Goal: Task Accomplishment & Management: Use online tool/utility

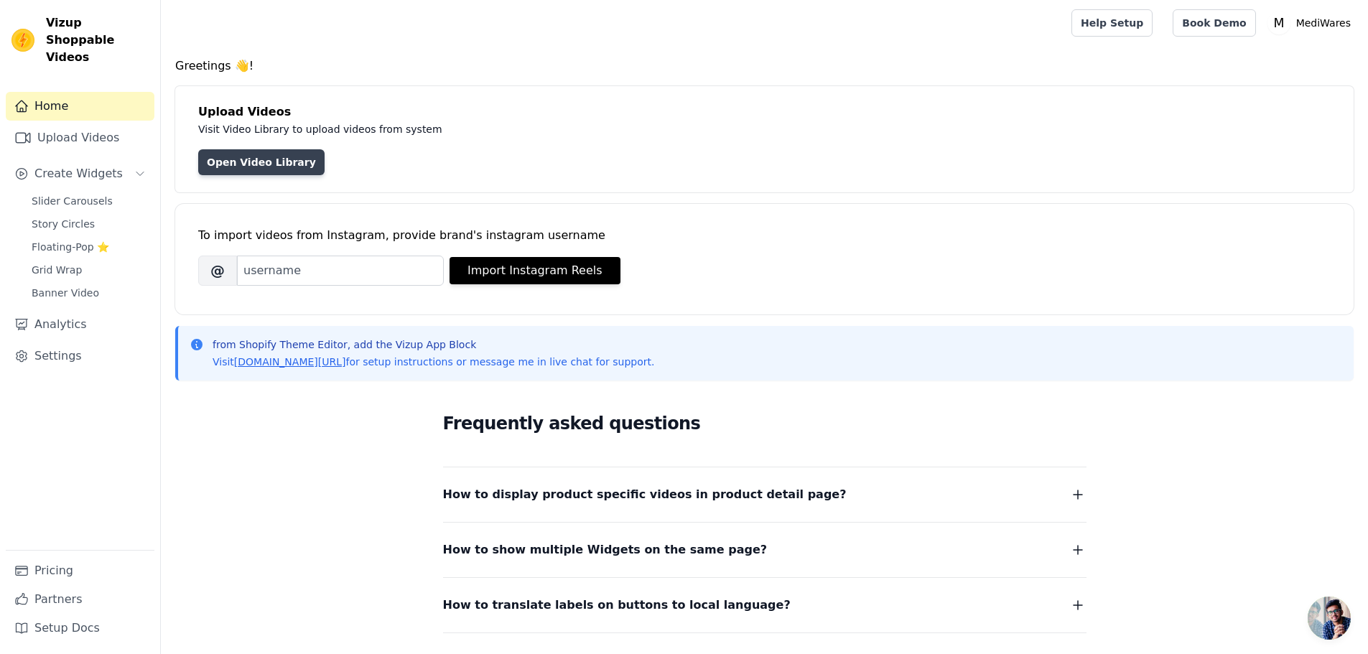
click at [259, 159] on link "Open Video Library" at bounding box center [261, 162] width 126 height 26
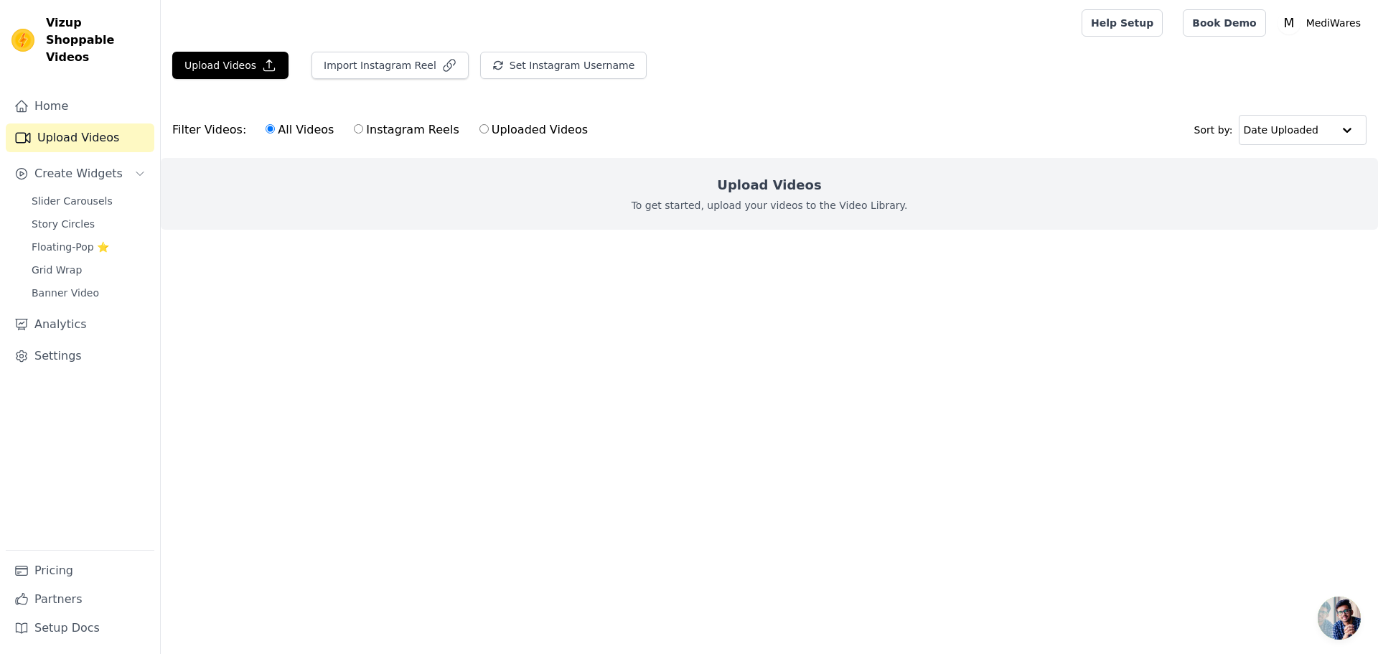
click at [490, 129] on label "Uploaded Videos" at bounding box center [534, 130] width 110 height 19
click at [489, 129] on input "Uploaded Videos" at bounding box center [484, 128] width 9 height 9
radio input "true"
click at [414, 141] on div "All Videos Instagram Reels Uploaded Videos" at bounding box center [427, 129] width 338 height 33
click at [368, 130] on label "Instagram Reels" at bounding box center [406, 130] width 106 height 19
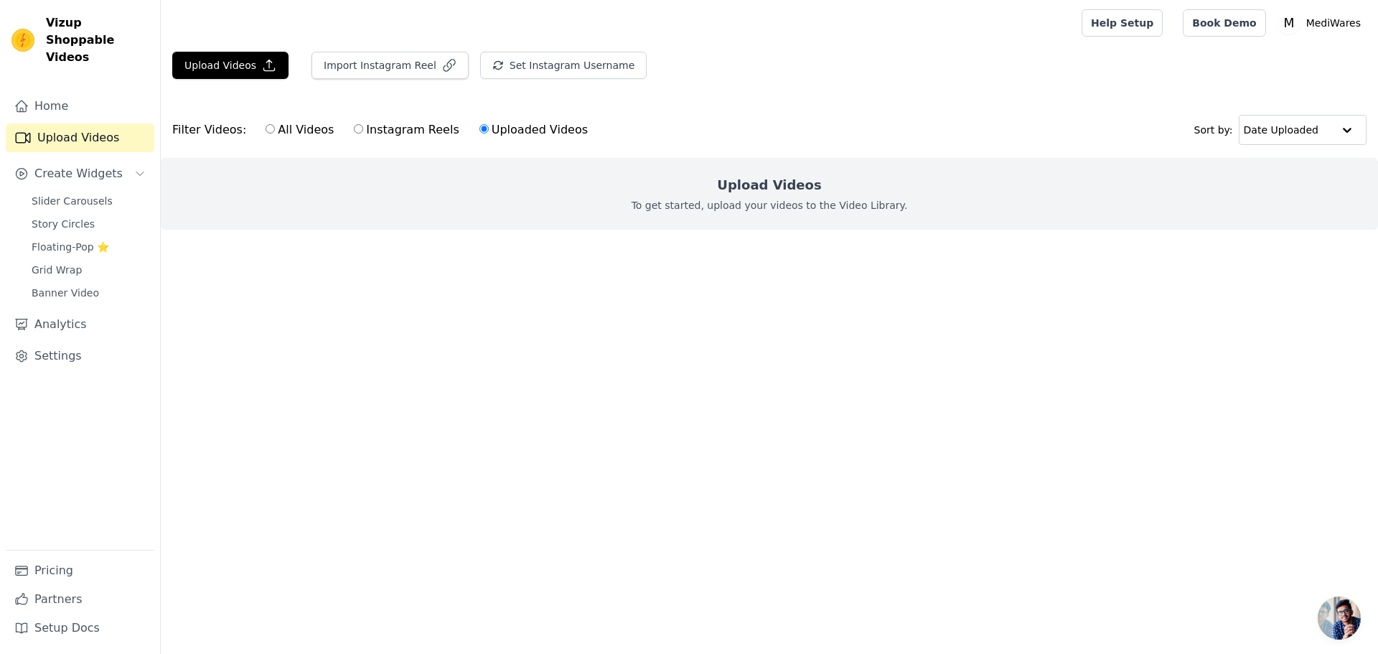
click at [363, 130] on input "Instagram Reels" at bounding box center [358, 128] width 9 height 9
radio input "true"
click at [298, 134] on label "All Videos" at bounding box center [300, 130] width 70 height 19
click at [275, 134] on input "All Videos" at bounding box center [270, 128] width 9 height 9
radio input "true"
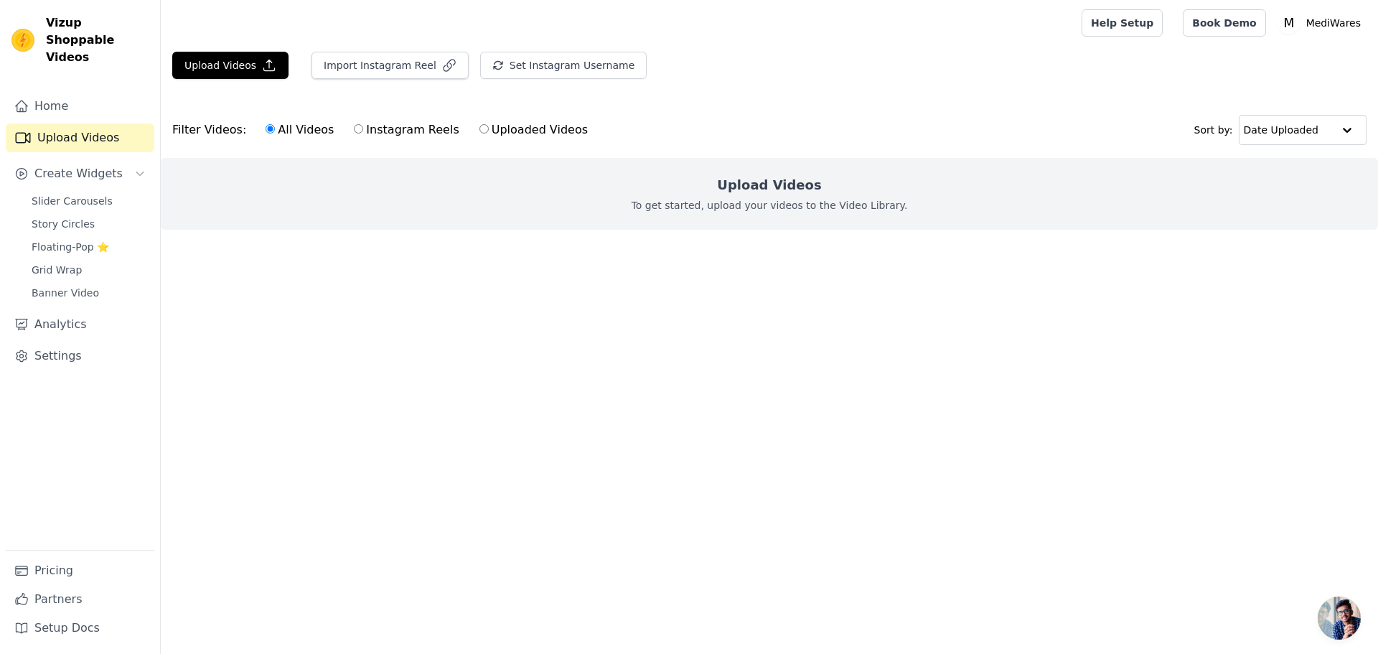
click at [541, 131] on label "Uploaded Videos" at bounding box center [534, 130] width 110 height 19
click at [489, 131] on input "Uploaded Videos" at bounding box center [484, 128] width 9 height 9
radio input "true"
click at [245, 74] on button "Upload Videos" at bounding box center [230, 65] width 116 height 27
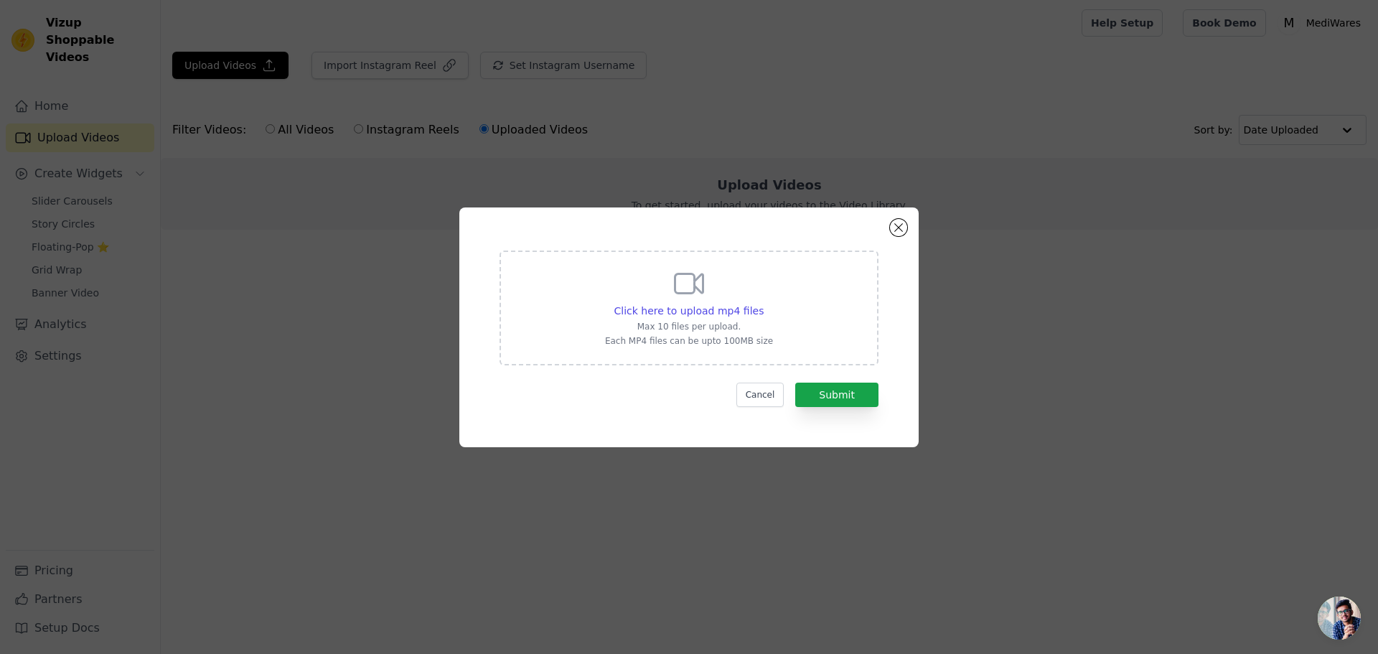
click at [791, 352] on div "Click here to upload mp4 files Max 10 files per upload. Each MP4 files can be u…" at bounding box center [689, 308] width 379 height 115
click at [764, 304] on input "Click here to upload mp4 files Max 10 files per upload. Each MP4 files can be u…" at bounding box center [763, 303] width 1 height 1
type input "C:\fakepath\Huawei First Blood Pressure Measuring Watch, #newgadgets #smartgadg…"
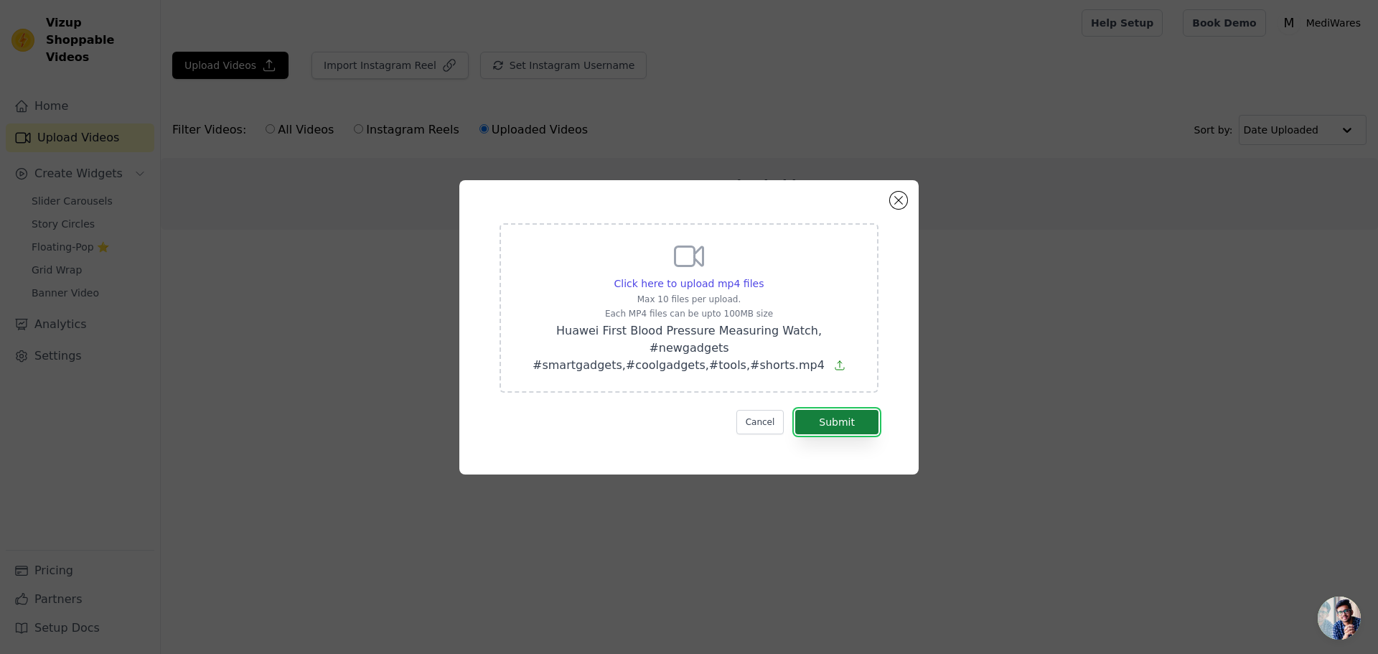
click at [843, 419] on button "Submit" at bounding box center [836, 422] width 83 height 24
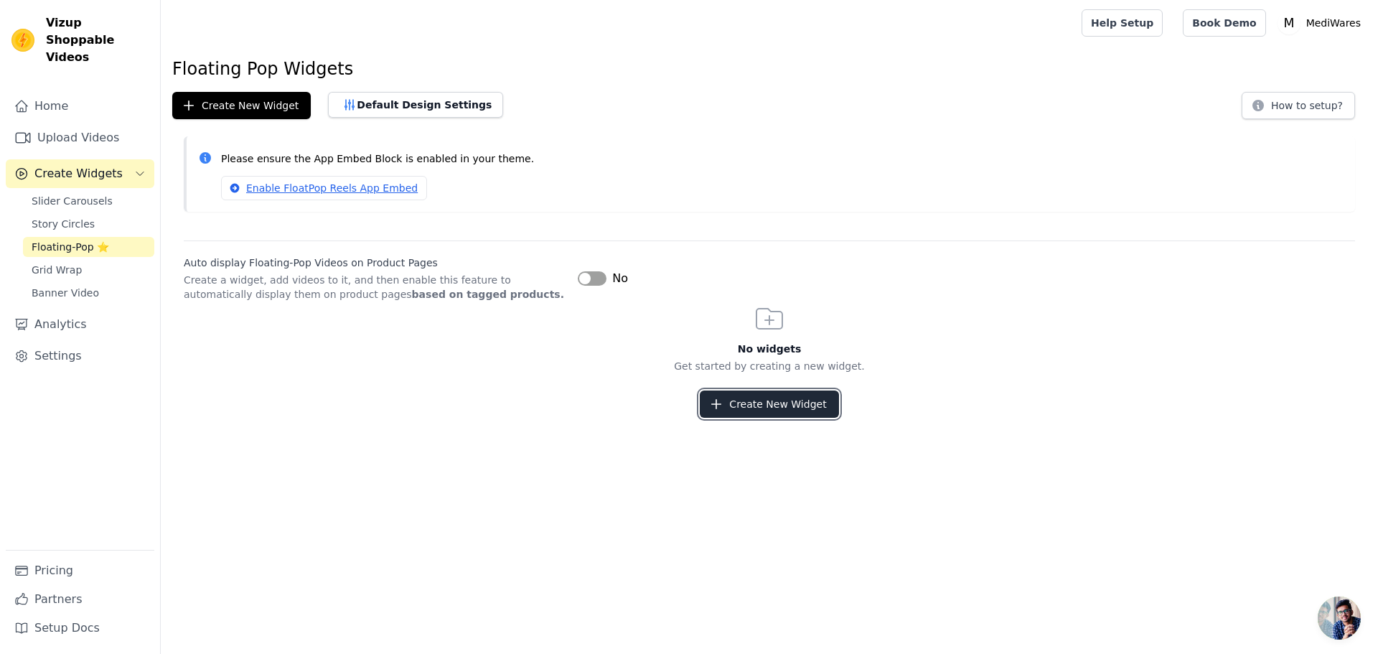
click at [759, 401] on button "Create New Widget" at bounding box center [769, 404] width 139 height 27
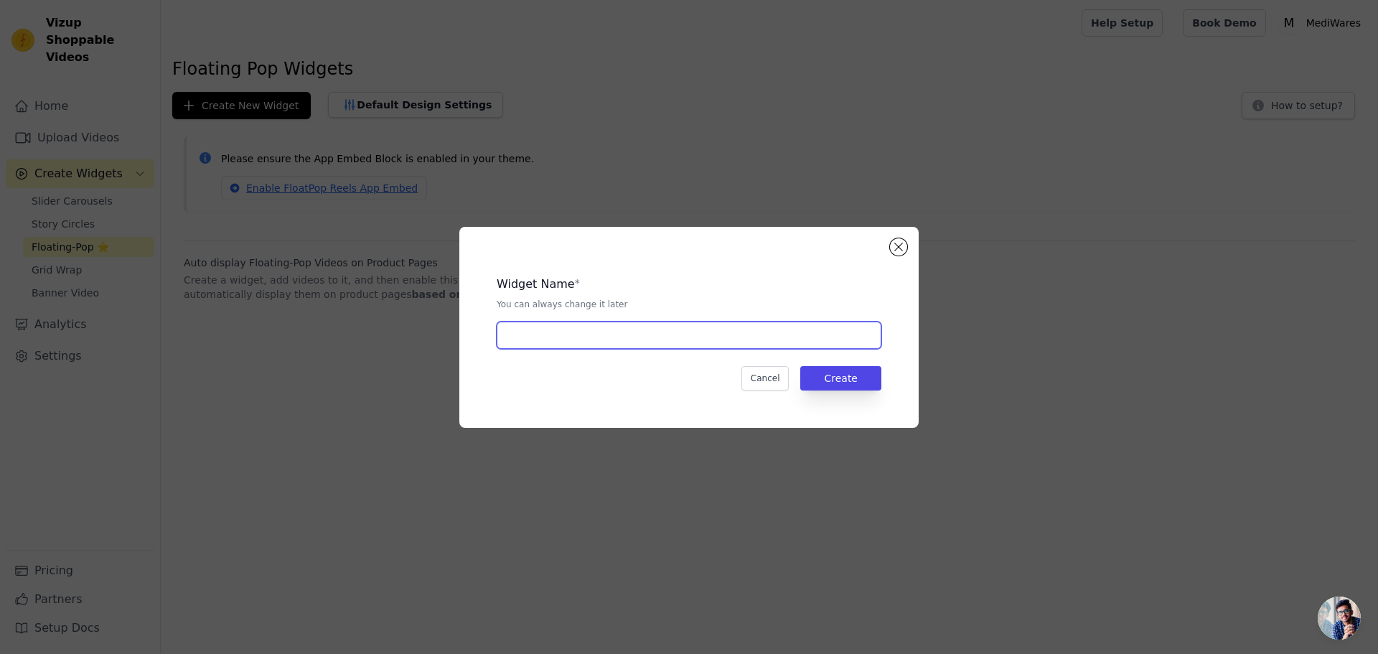
click at [574, 327] on input "text" at bounding box center [689, 335] width 385 height 27
type input "Pop UP"
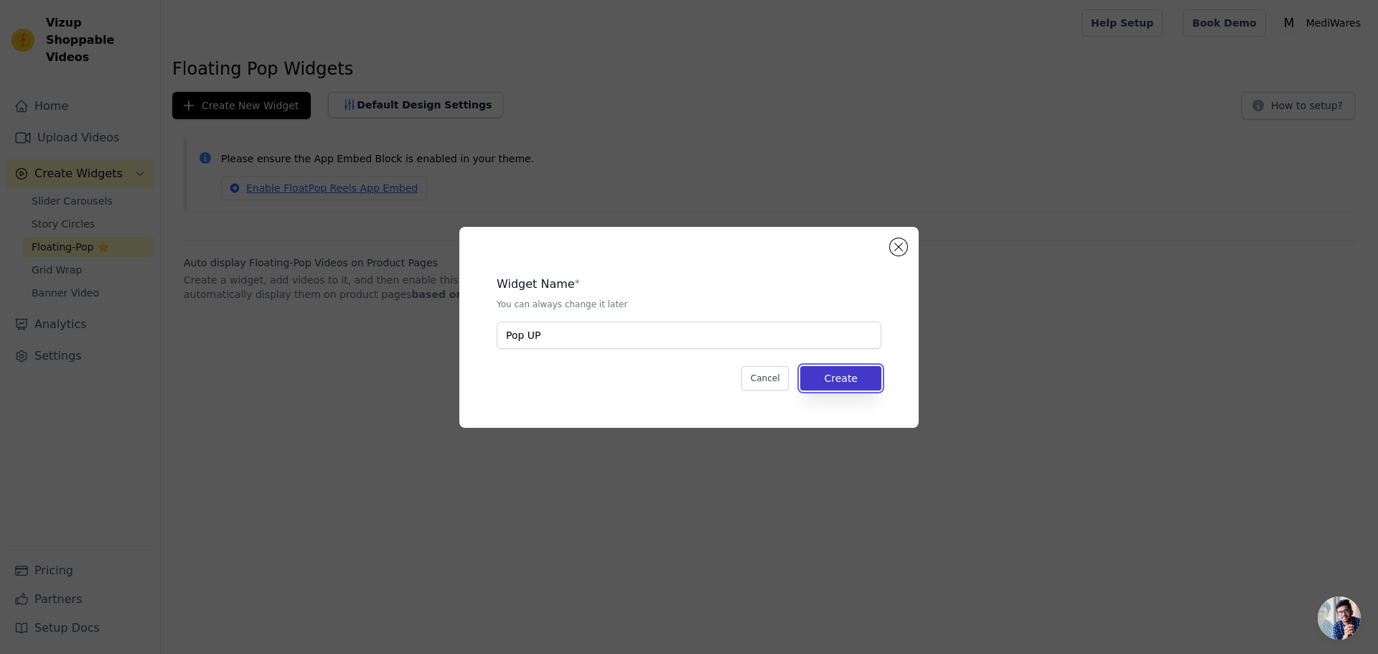
click at [831, 383] on button "Create" at bounding box center [841, 378] width 81 height 24
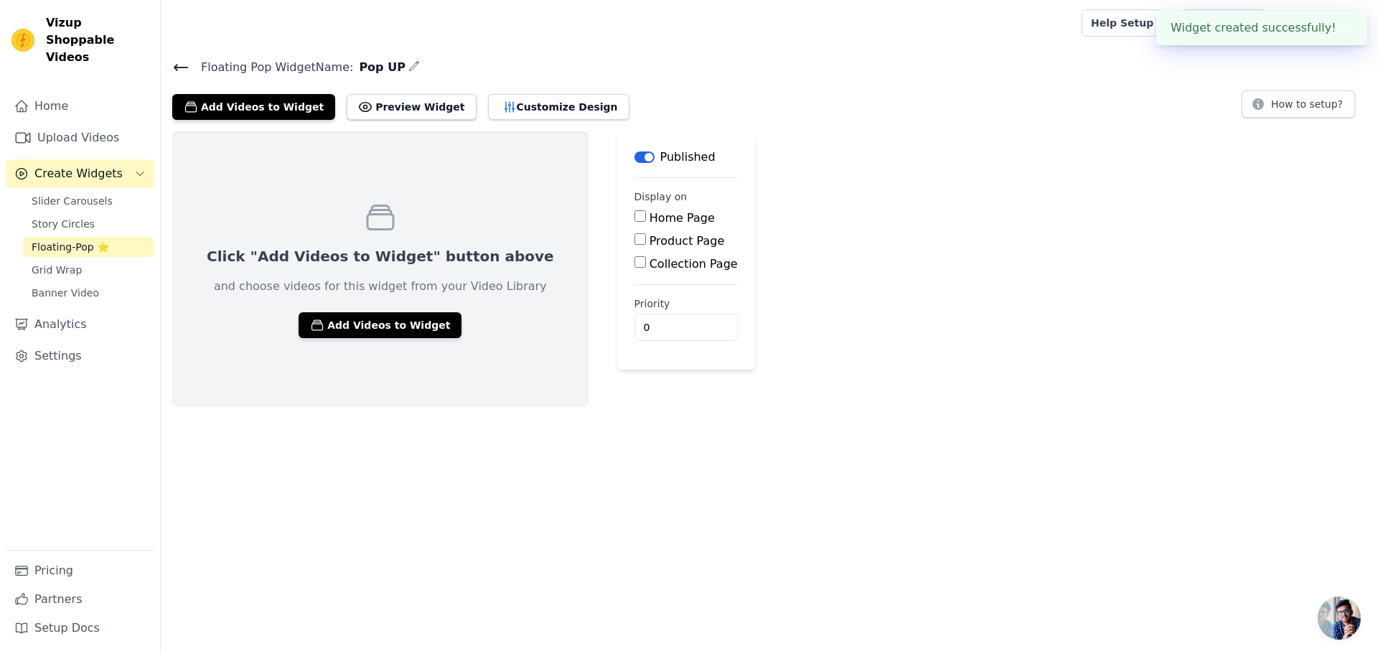
click at [635, 223] on div "Home Page" at bounding box center [686, 218] width 103 height 17
click at [635, 215] on input "Home Page" at bounding box center [640, 215] width 11 height 11
checkbox input "true"
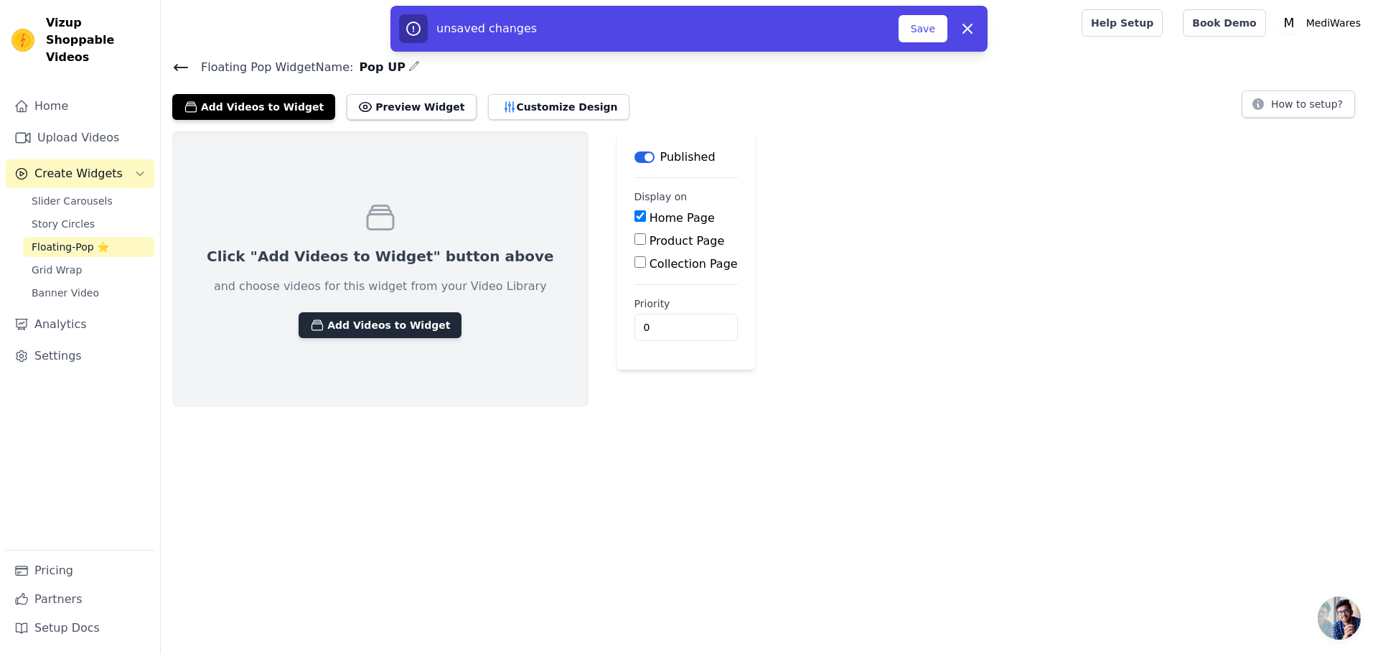
click at [363, 328] on button "Add Videos to Widget" at bounding box center [380, 325] width 163 height 26
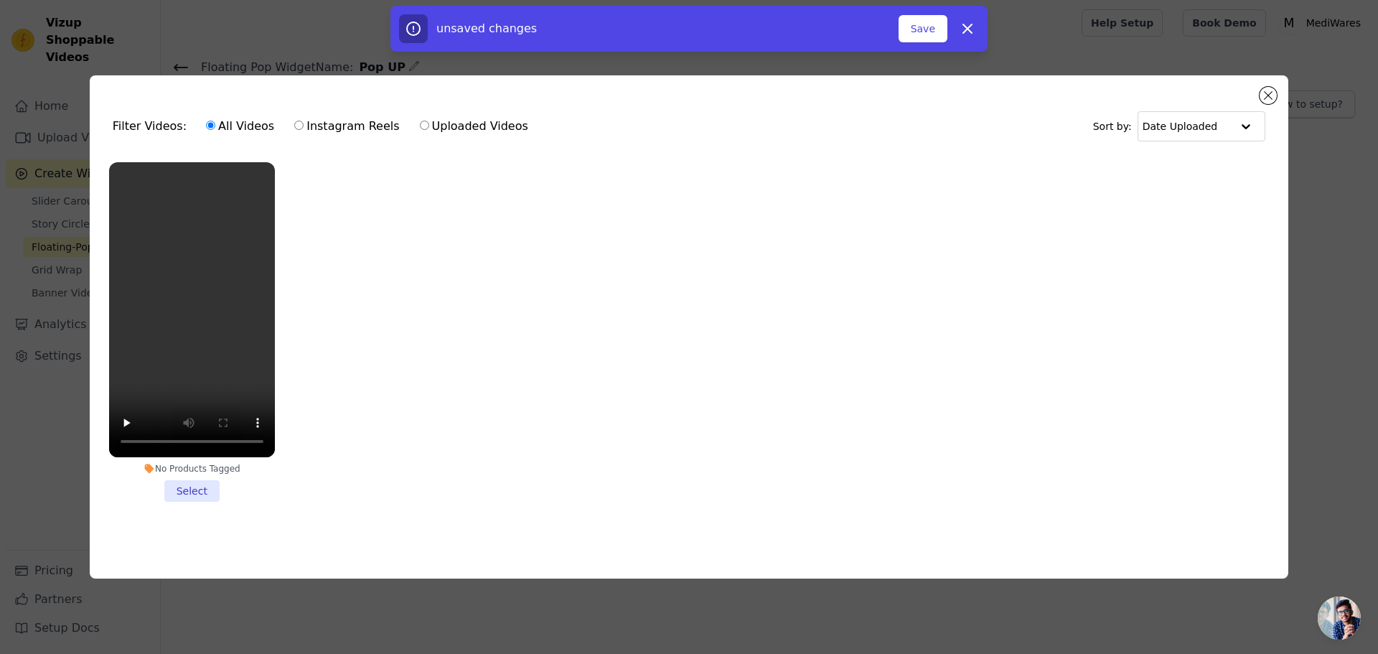
click at [195, 490] on li "No Products Tagged Select" at bounding box center [192, 332] width 166 height 340
click at [0, 0] on input "No Products Tagged Select" at bounding box center [0, 0] width 0 height 0
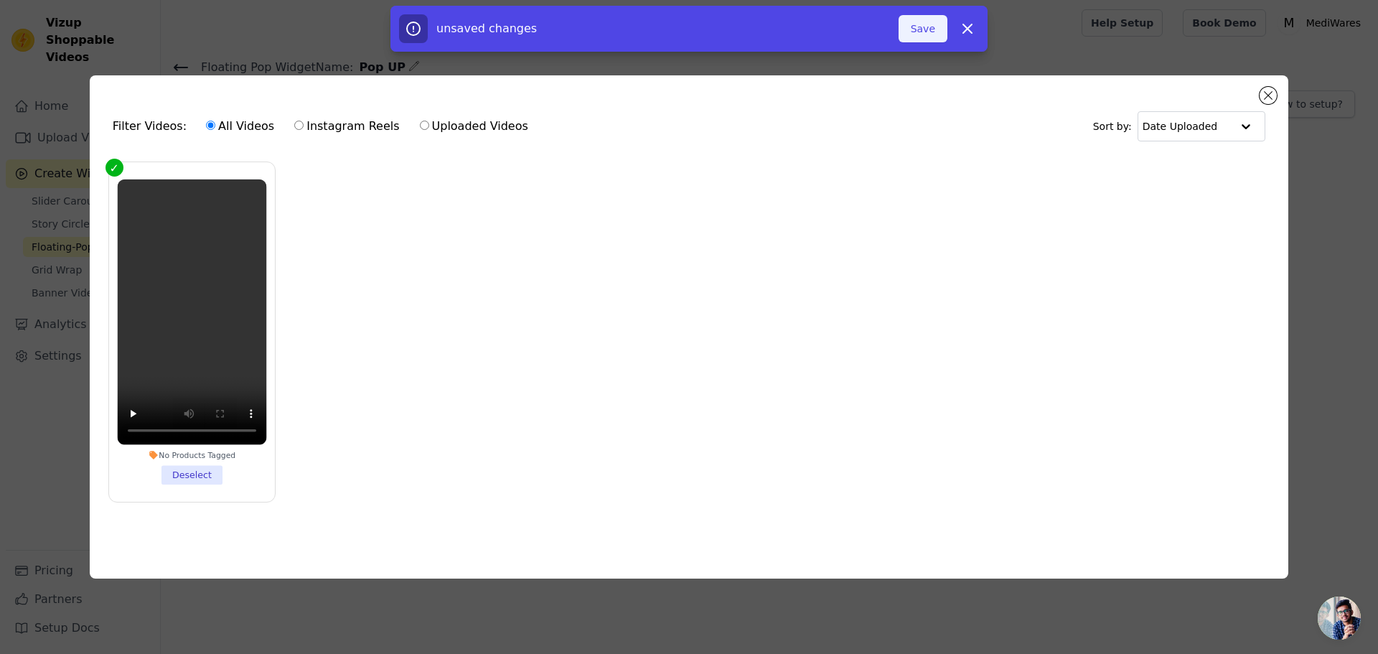
click at [926, 37] on button "Save" at bounding box center [923, 28] width 49 height 27
click at [1268, 95] on button "Close modal" at bounding box center [1268, 95] width 17 height 17
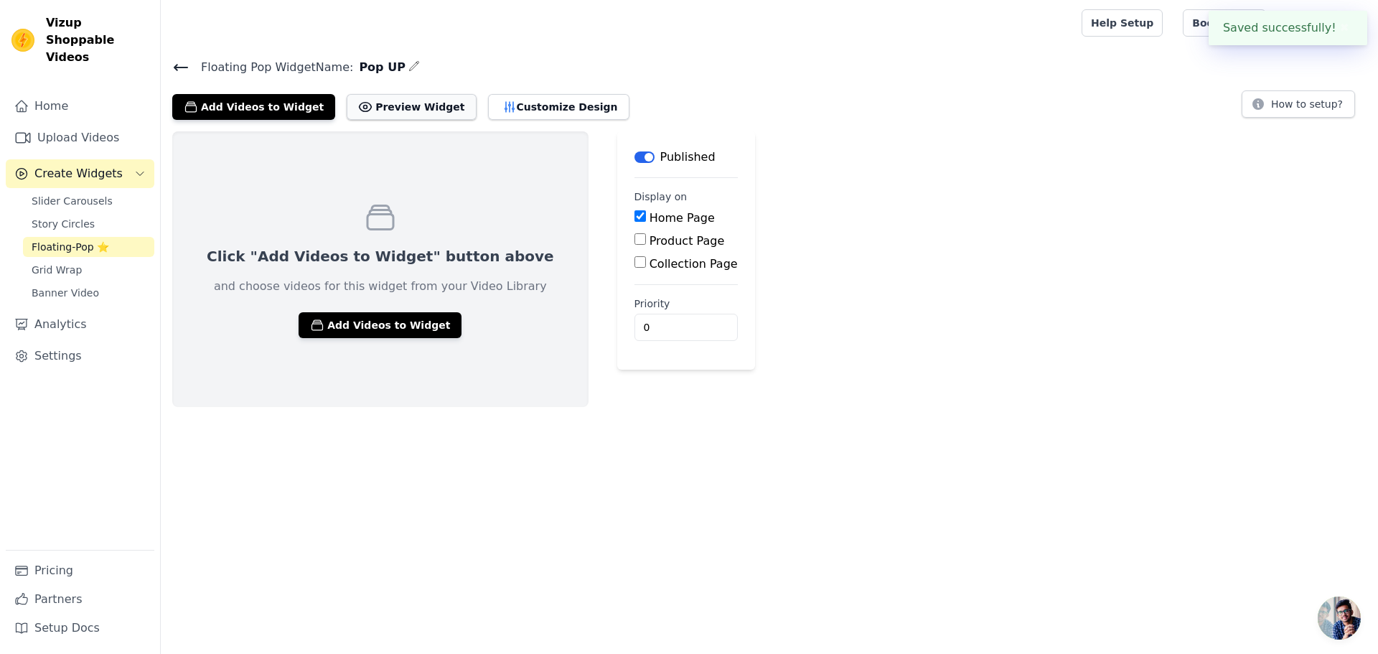
click at [358, 109] on icon at bounding box center [365, 107] width 14 height 14
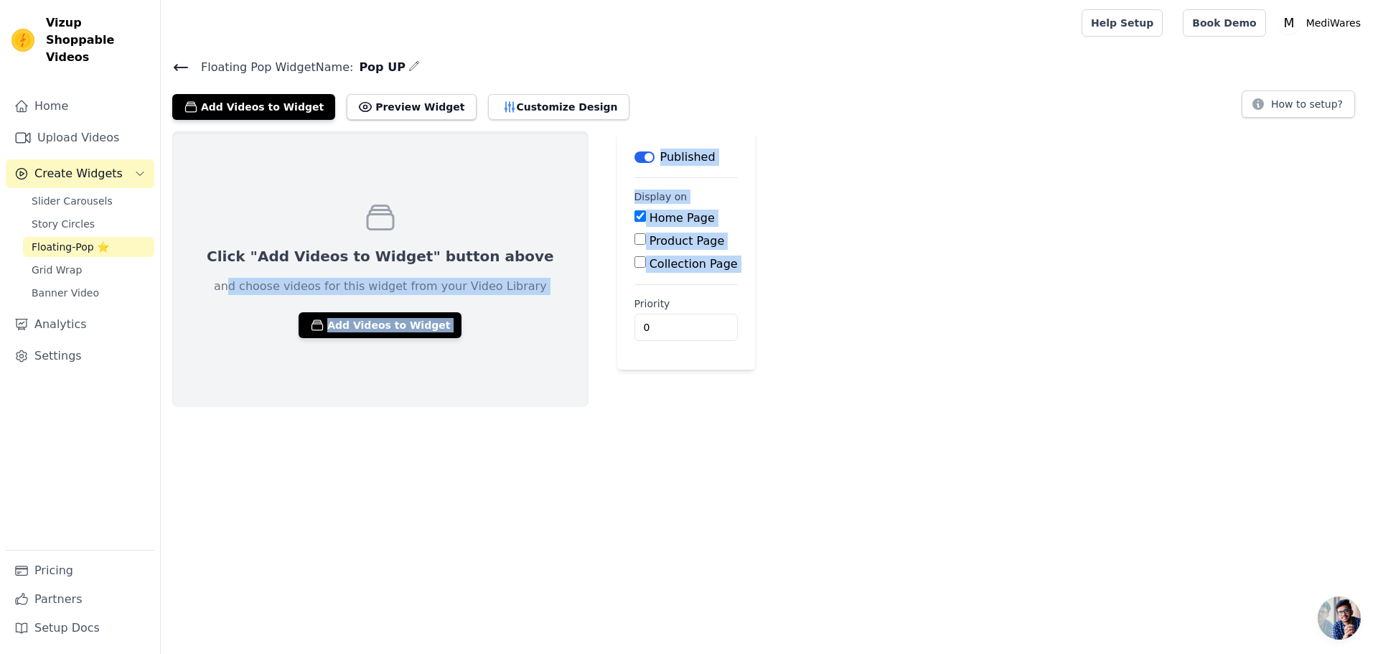
drag, startPoint x: 217, startPoint y: 285, endPoint x: 555, endPoint y: 288, distance: 338.2
click at [555, 288] on div "Click "Add Videos to Widget" button above and choose videos for this widget fro…" at bounding box center [770, 269] width 1218 height 276
click at [509, 320] on div "Click "Add Videos to Widget" button above and choose videos for this widget fro…" at bounding box center [380, 269] width 416 height 276
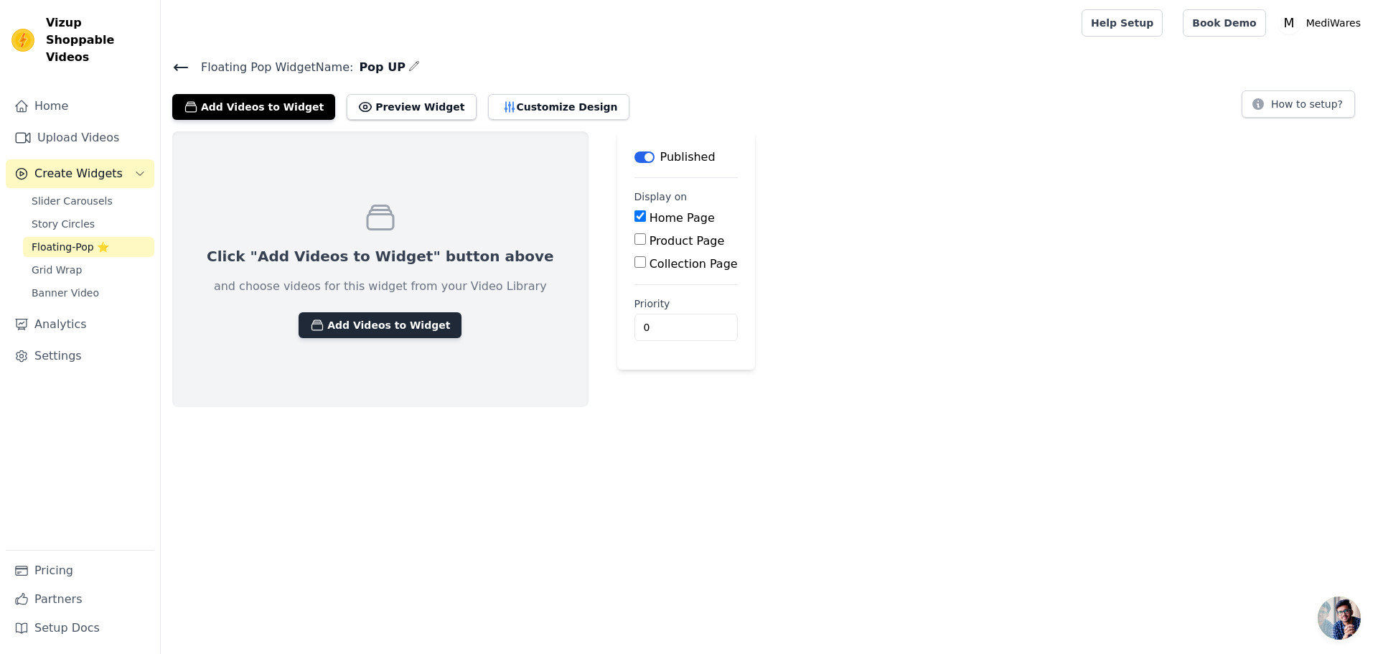
click at [357, 330] on button "Add Videos to Widget" at bounding box center [380, 325] width 163 height 26
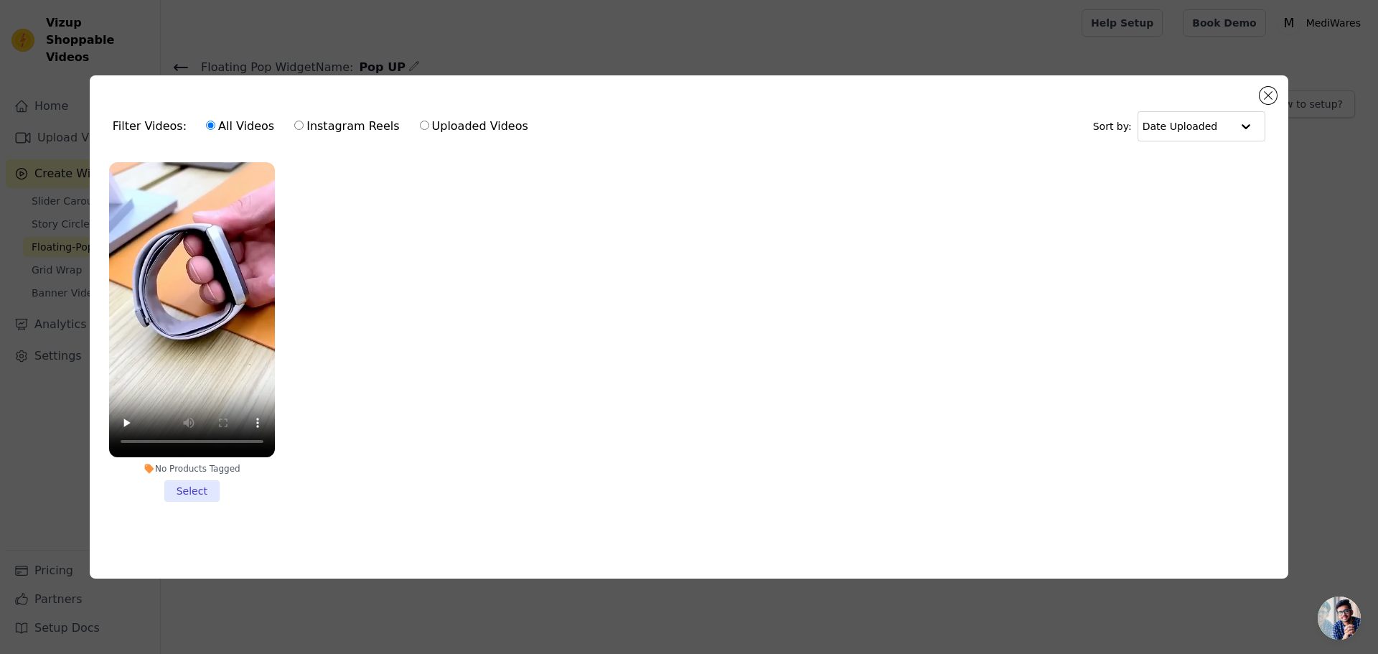
click at [197, 465] on div "No Products Tagged" at bounding box center [192, 468] width 166 height 11
click at [0, 0] on input "No Products Tagged Select" at bounding box center [0, 0] width 0 height 0
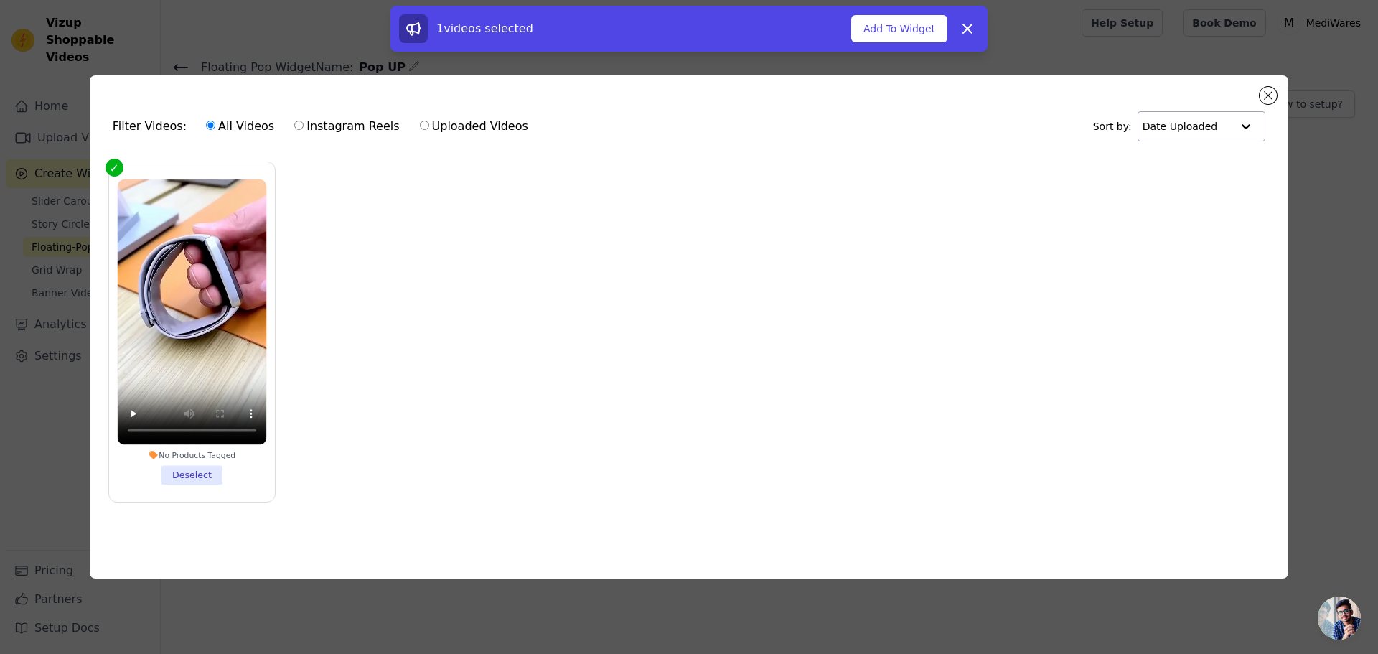
click at [1176, 129] on input "text" at bounding box center [1187, 126] width 89 height 29
click at [1187, 127] on input "text" at bounding box center [1186, 126] width 89 height 29
click at [897, 26] on button "Add To Widget" at bounding box center [900, 28] width 96 height 27
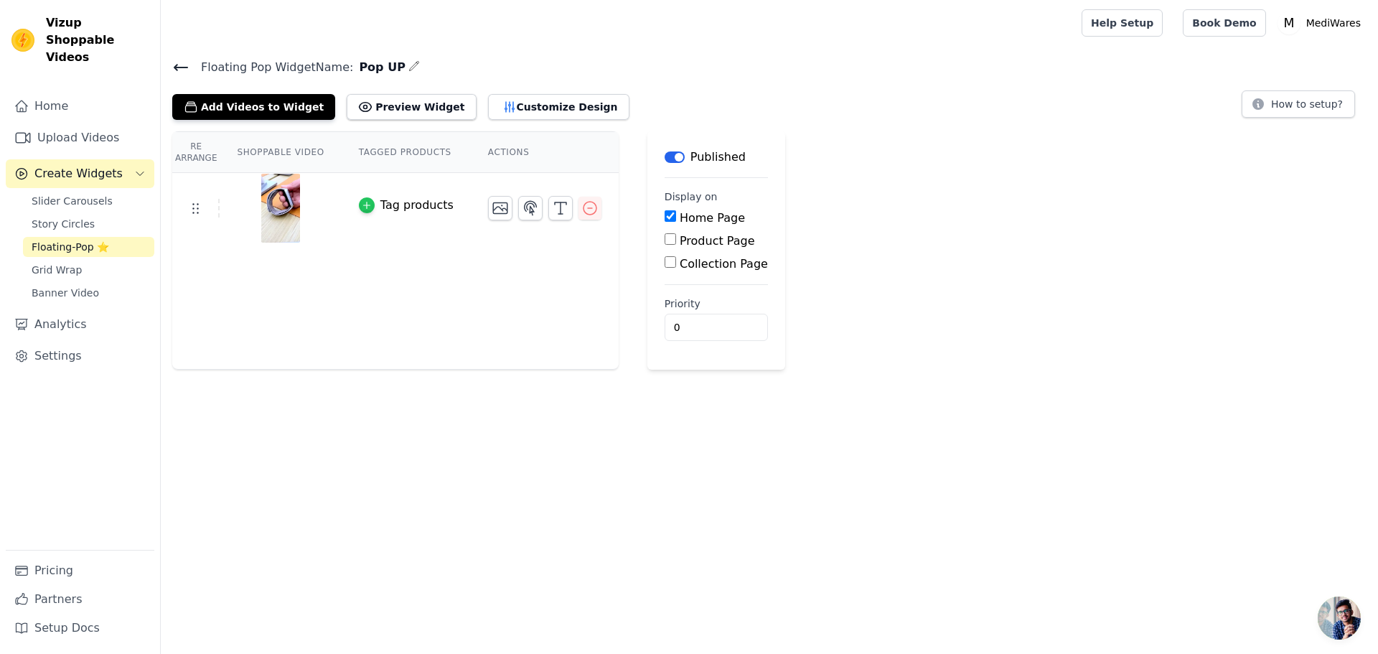
click at [362, 207] on icon "button" at bounding box center [367, 205] width 10 height 10
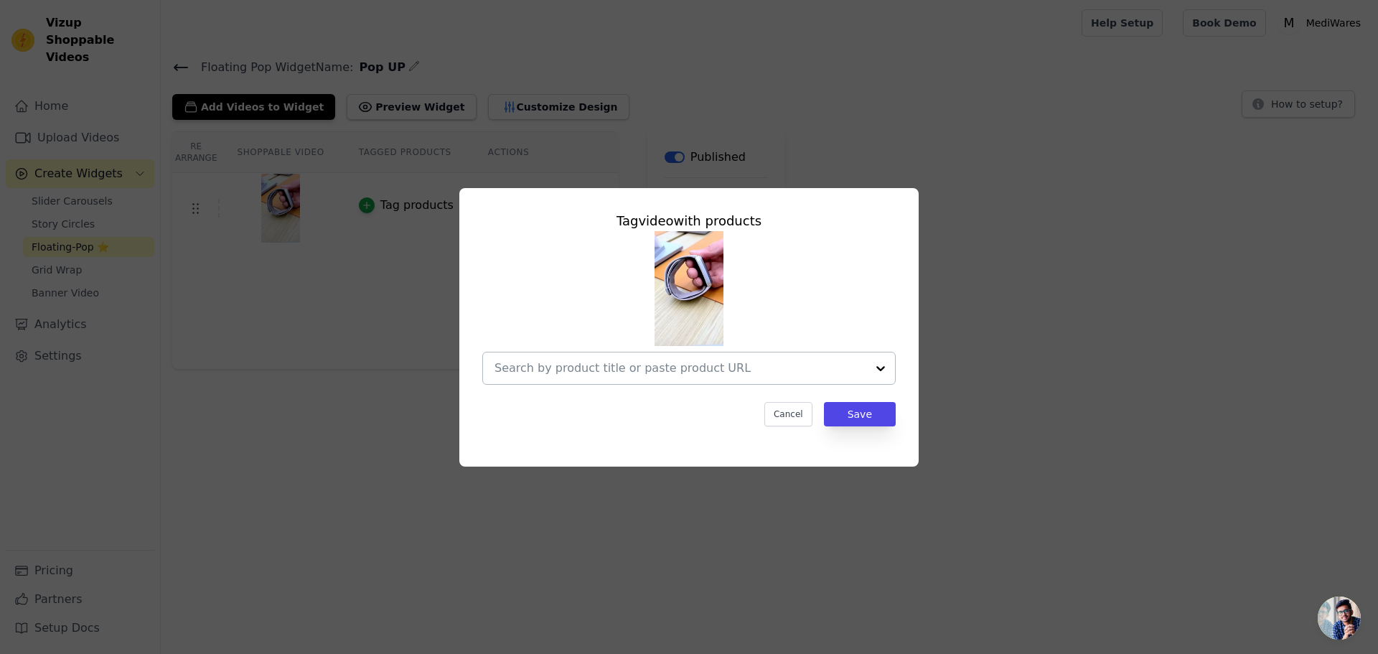
click at [688, 353] on div at bounding box center [681, 369] width 372 height 32
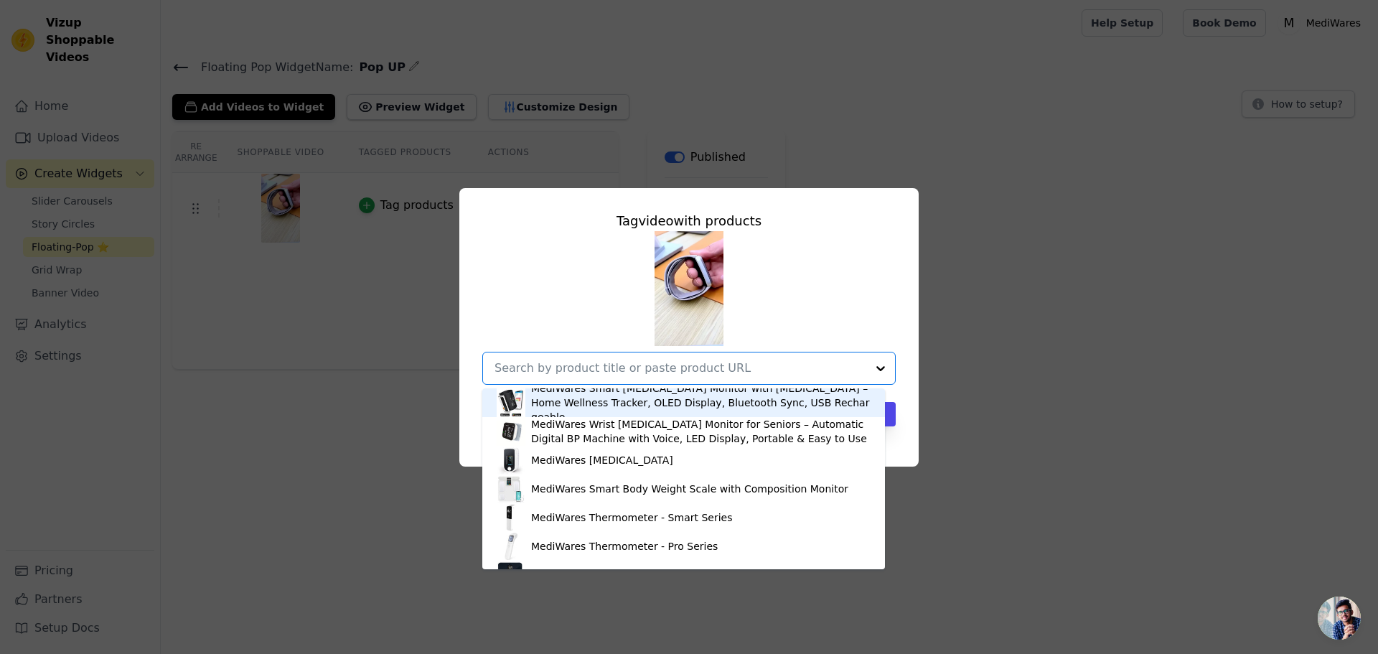
click at [694, 370] on input "text" at bounding box center [681, 368] width 372 height 17
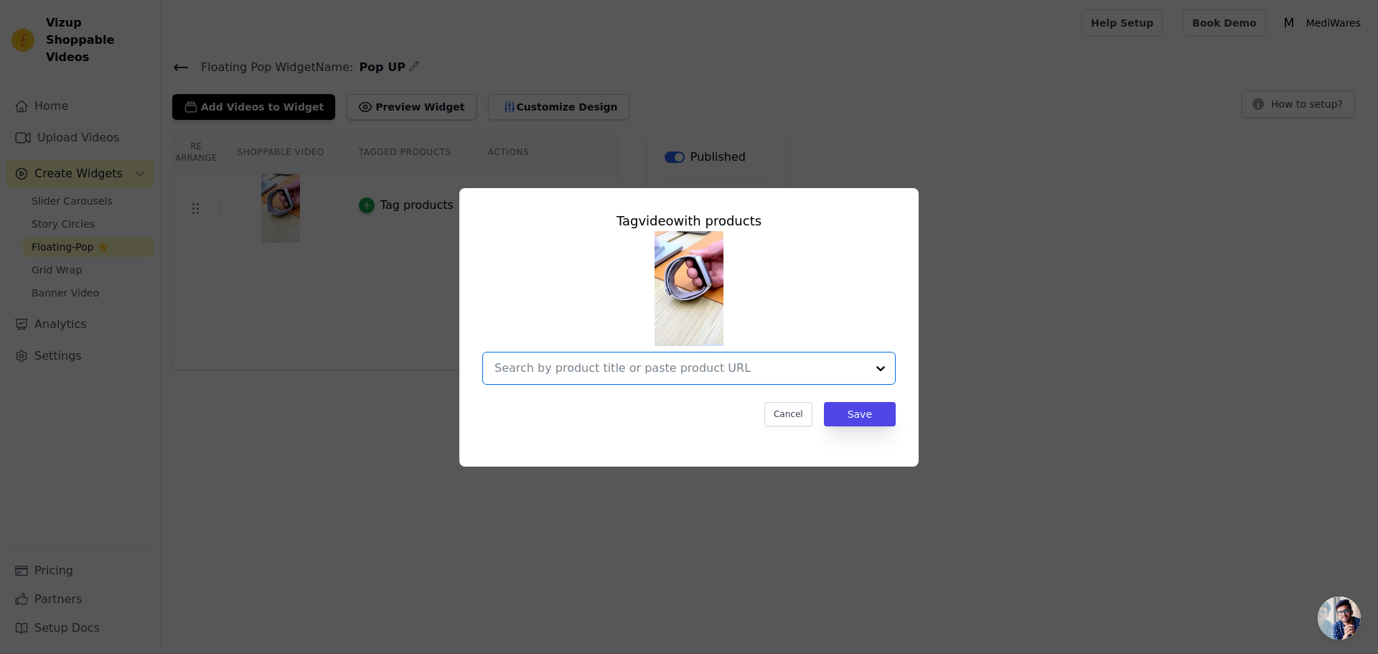
click at [694, 370] on input "text" at bounding box center [681, 368] width 372 height 17
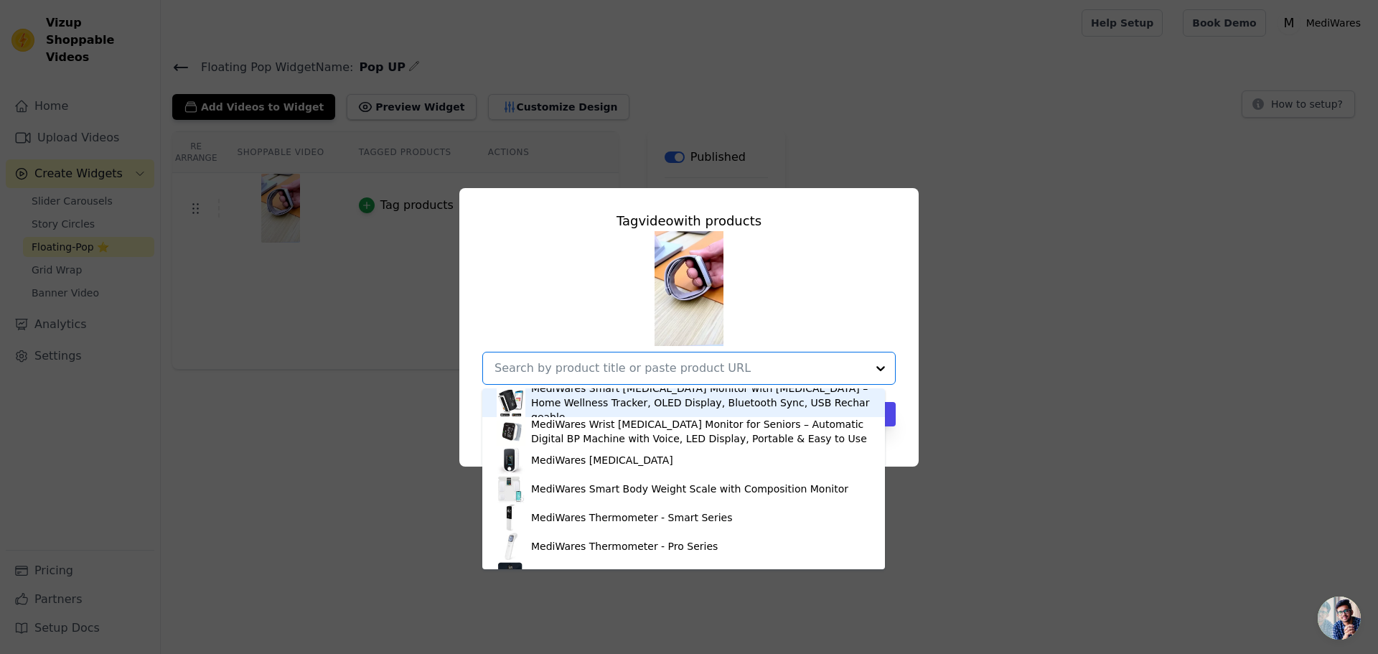
click at [566, 411] on div "MediWares Smart [MEDICAL_DATA] Monitor with [MEDICAL_DATA] – Home Wellness Trac…" at bounding box center [701, 402] width 340 height 43
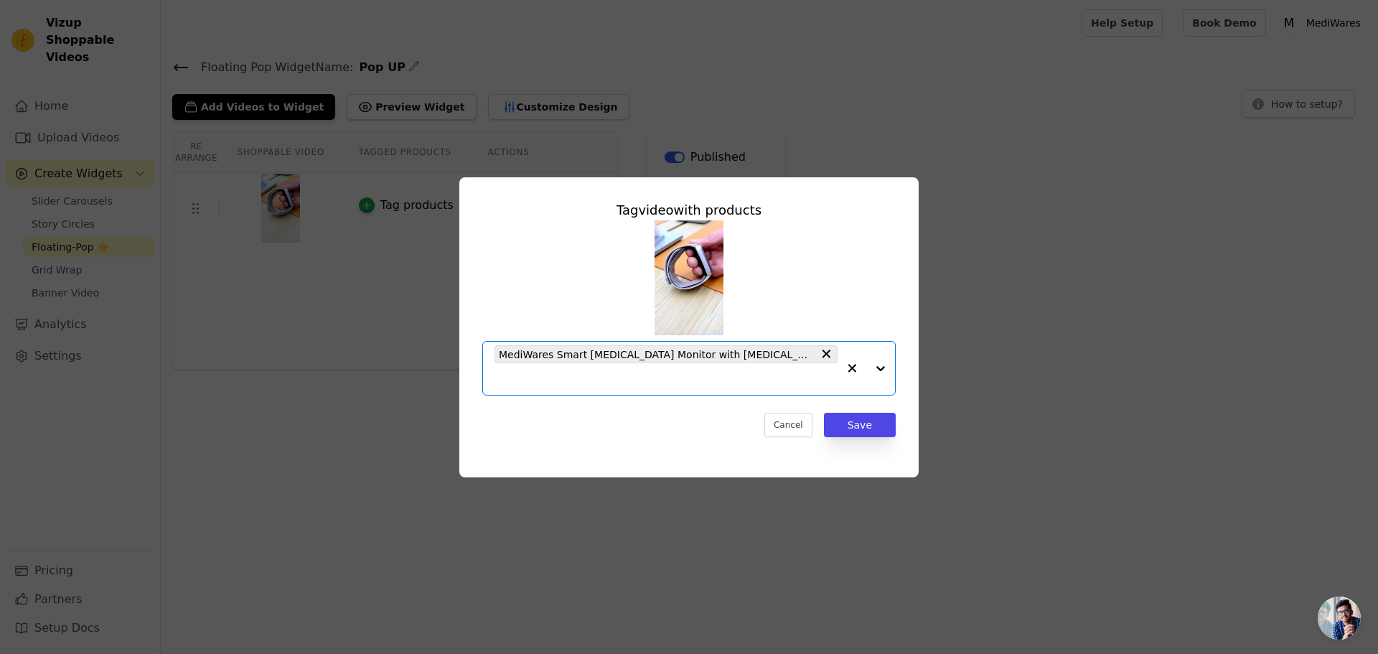
click at [581, 383] on input "text" at bounding box center [666, 378] width 343 height 17
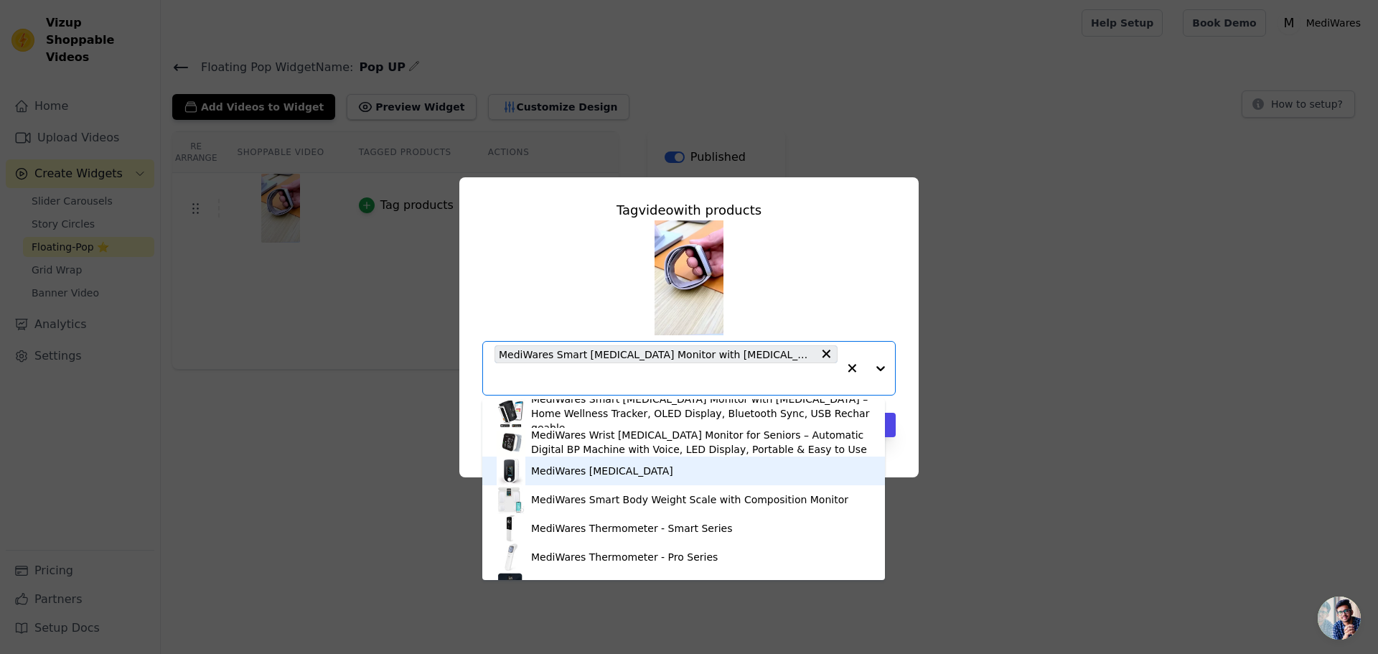
click at [597, 475] on div "MediWares [MEDICAL_DATA]" at bounding box center [602, 471] width 142 height 14
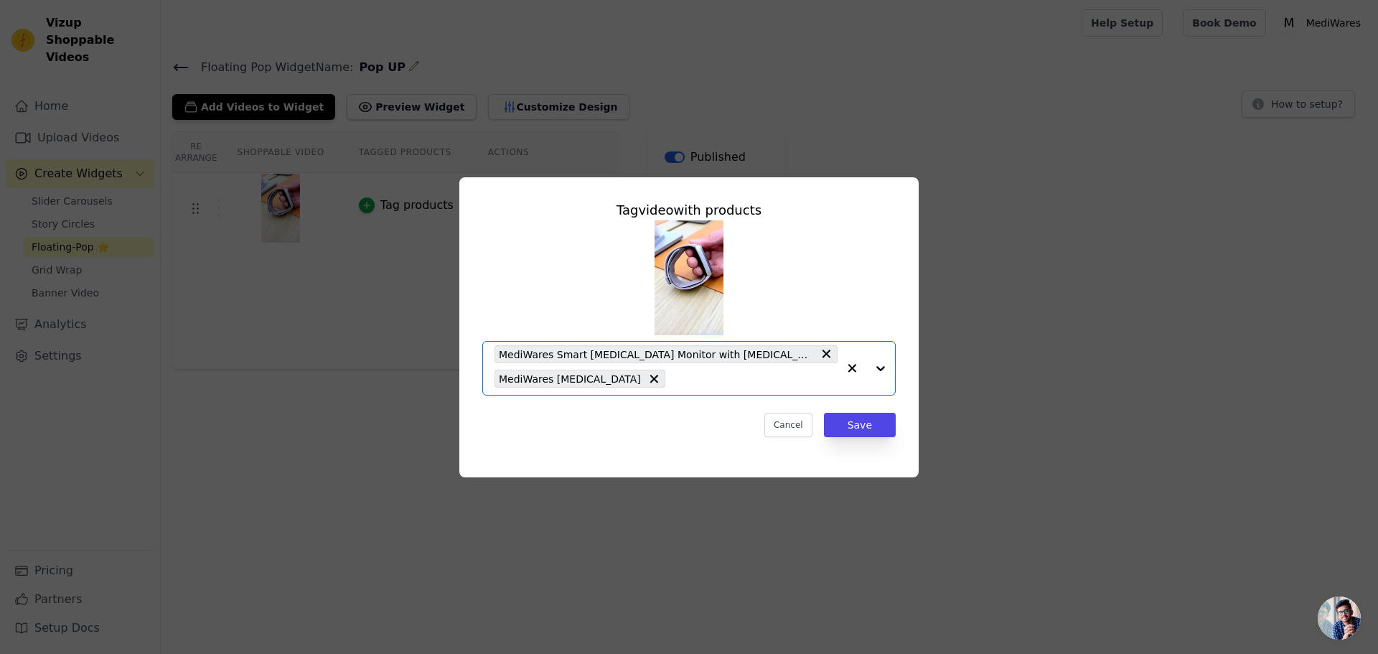
click at [694, 383] on input "text" at bounding box center [755, 378] width 165 height 17
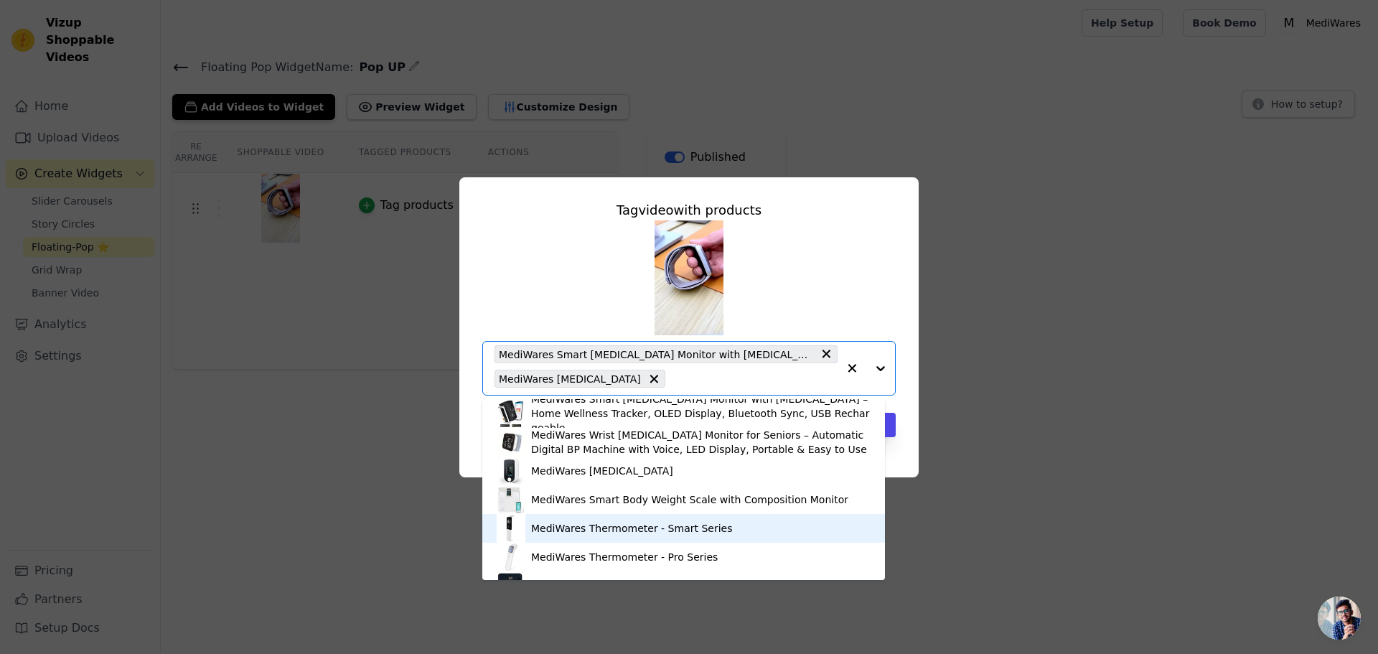
click at [654, 533] on div "MediWares Thermometer - Smart Series" at bounding box center [631, 528] width 201 height 14
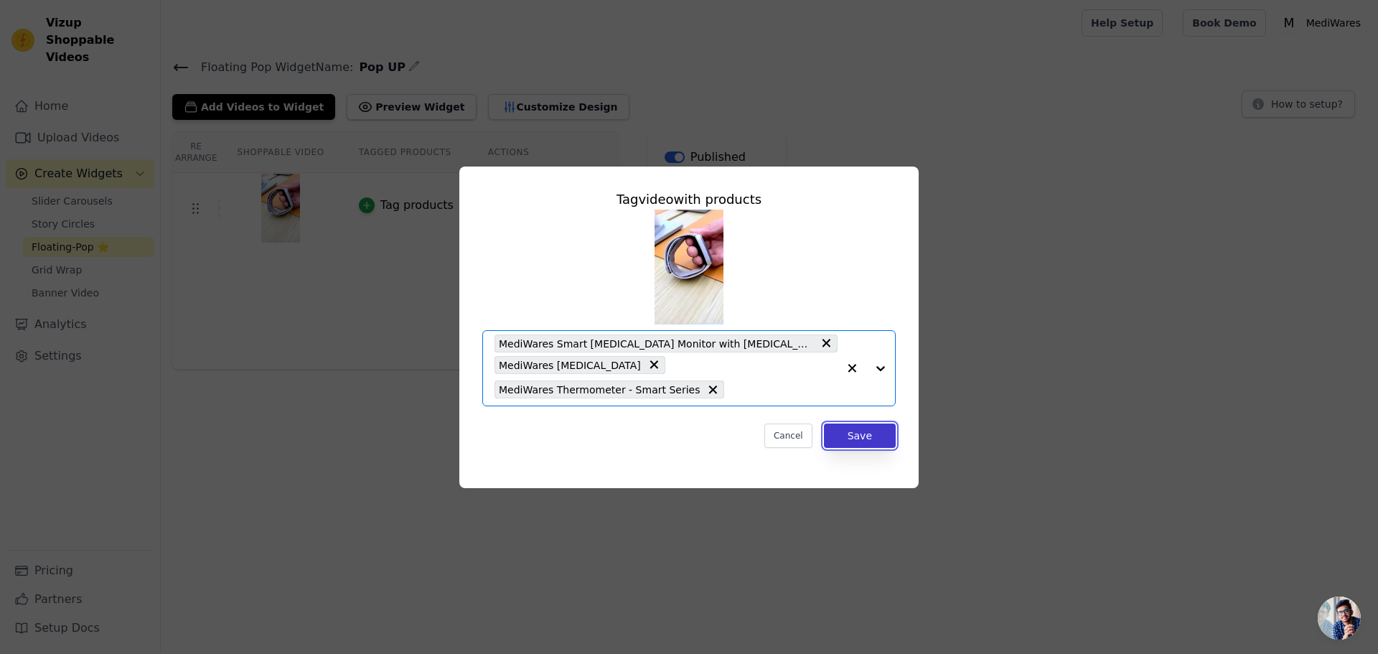
click at [874, 431] on button "Save" at bounding box center [860, 436] width 72 height 24
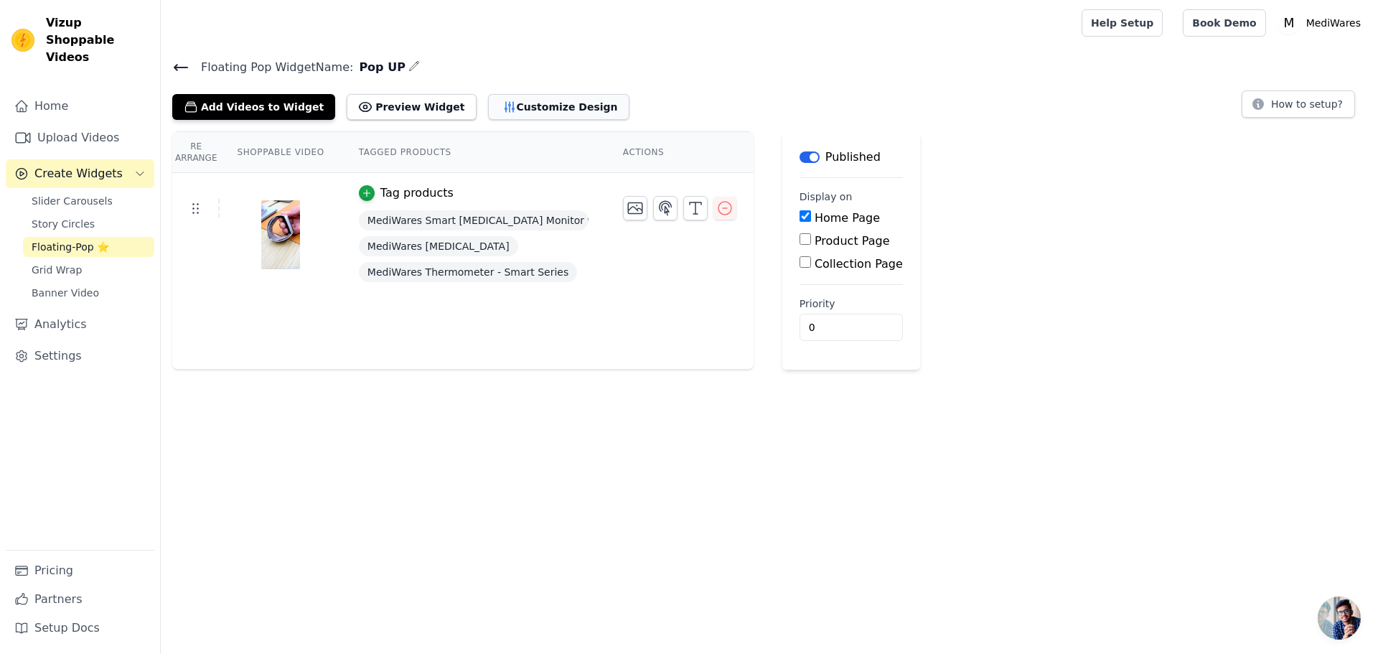
click at [518, 108] on button "Customize Design" at bounding box center [558, 107] width 141 height 26
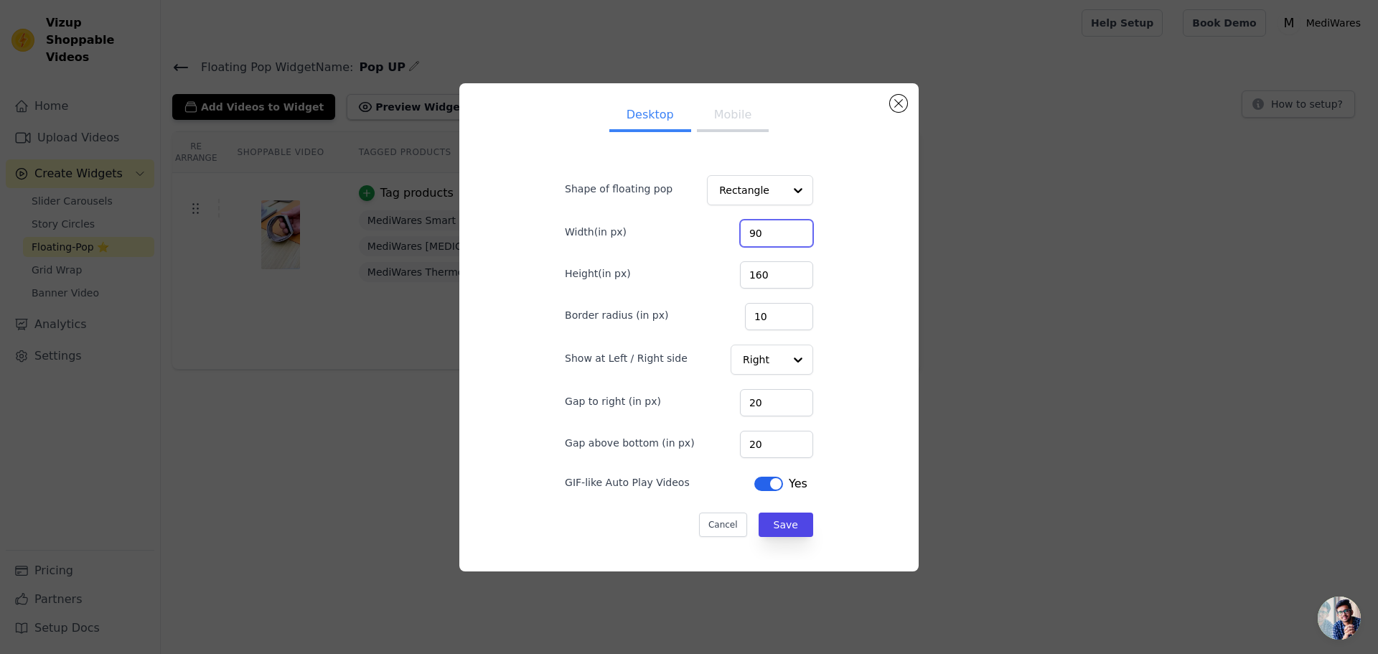
click at [740, 227] on input "90" at bounding box center [776, 233] width 73 height 27
type input "200"
click at [779, 525] on button "Save" at bounding box center [786, 525] width 55 height 24
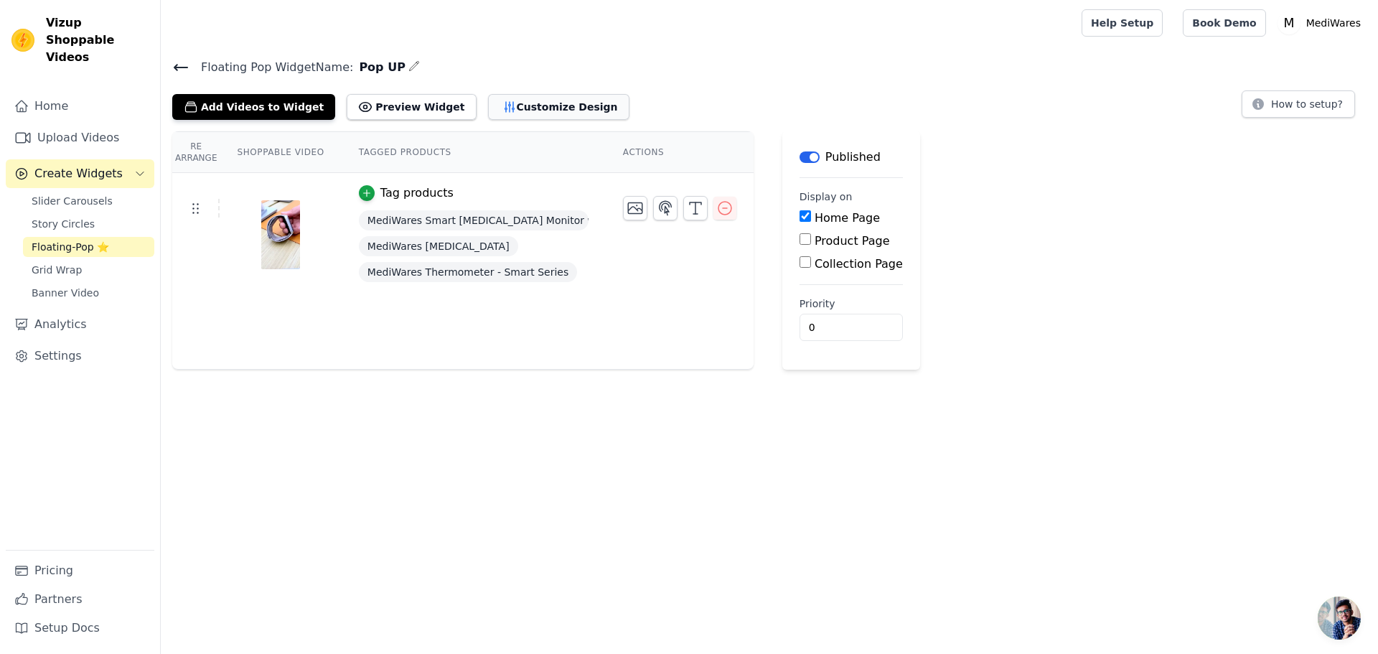
click at [526, 103] on button "Customize Design" at bounding box center [558, 107] width 141 height 26
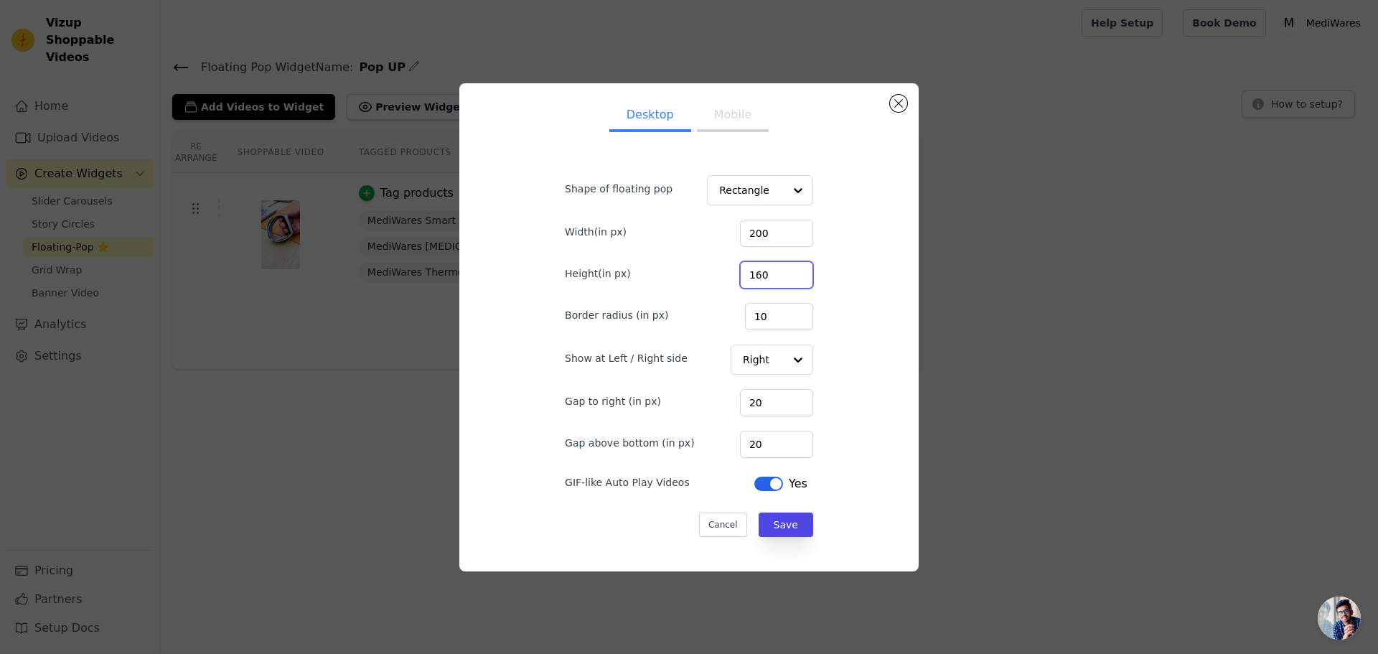
click at [746, 271] on input "160" at bounding box center [776, 274] width 73 height 27
type input "260"
click at [770, 526] on button "Save" at bounding box center [786, 525] width 55 height 24
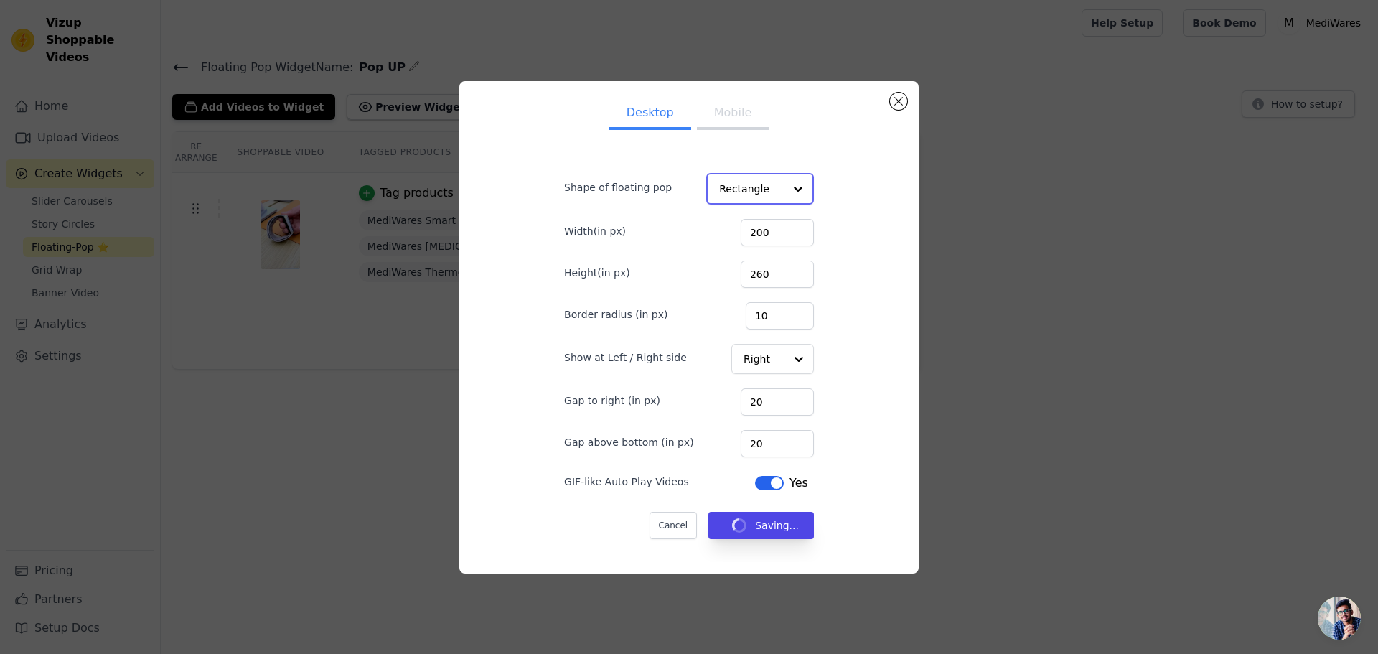
click at [795, 190] on div at bounding box center [798, 188] width 29 height 29
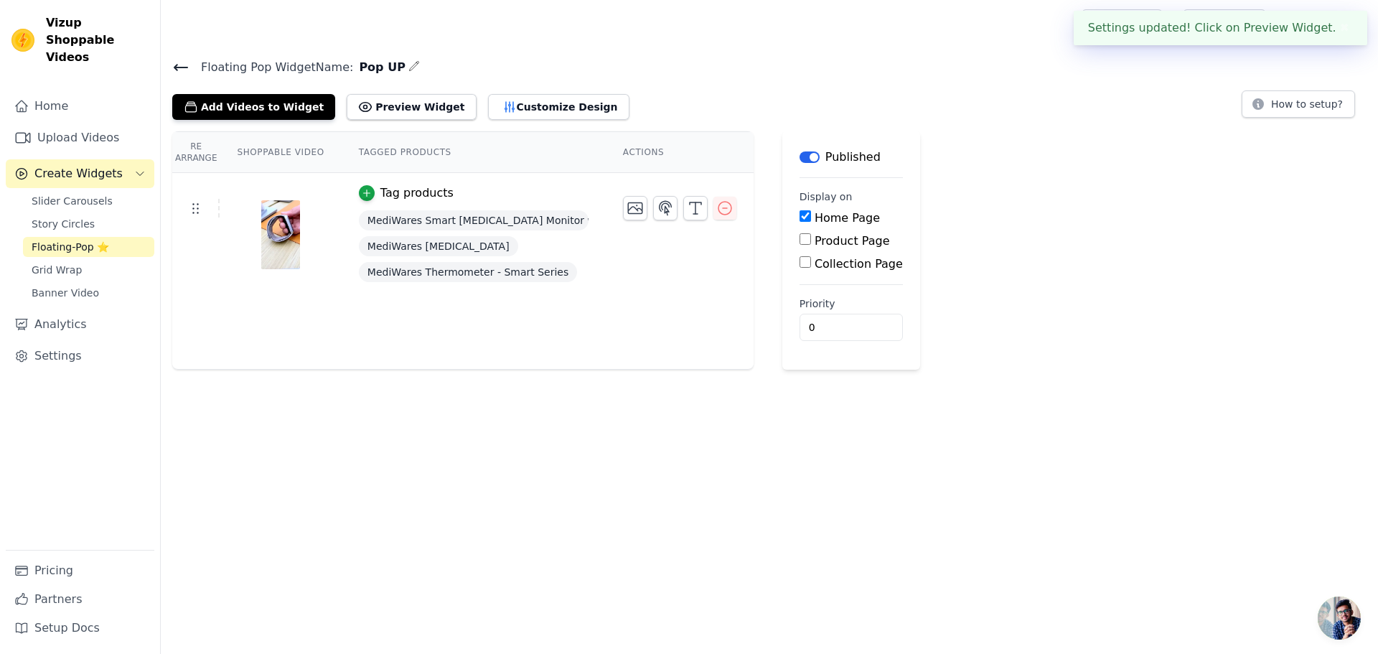
click at [773, 180] on div "Re Arrange Shoppable Video Tagged Products Actions Tag products MediWares Smart…" at bounding box center [770, 250] width 1218 height 238
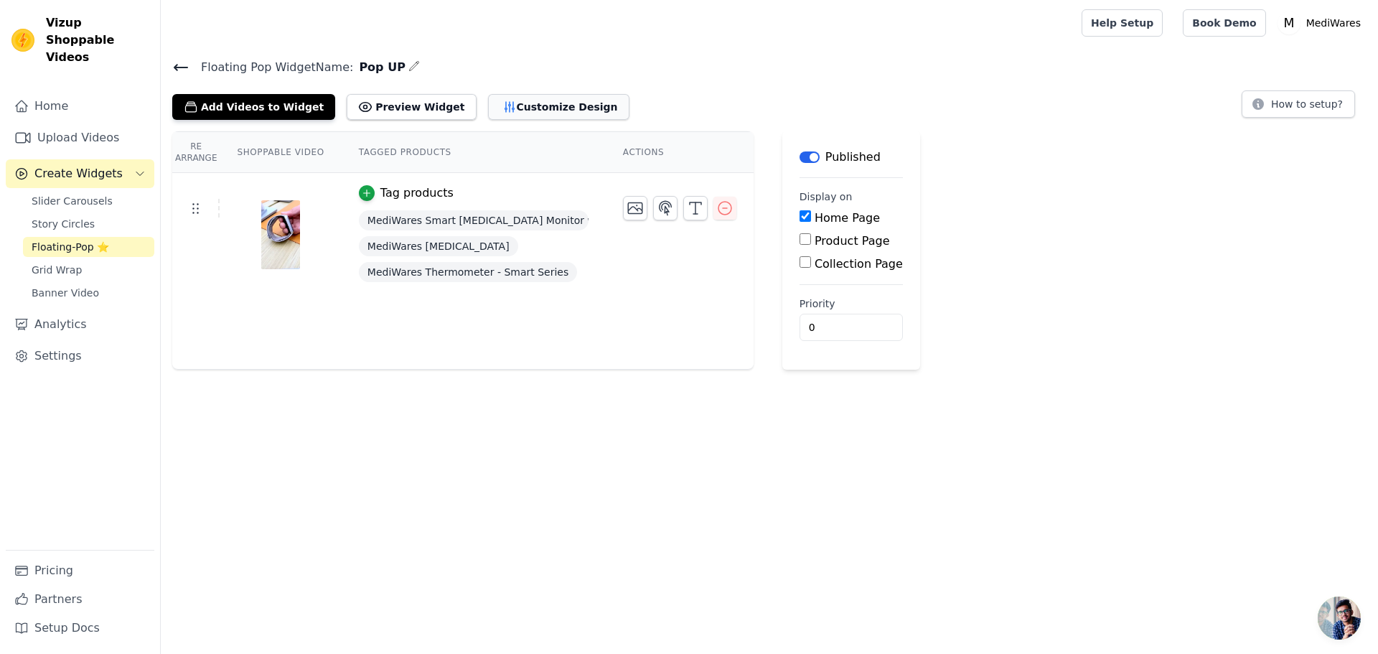
click at [509, 106] on button "Customize Design" at bounding box center [558, 107] width 141 height 26
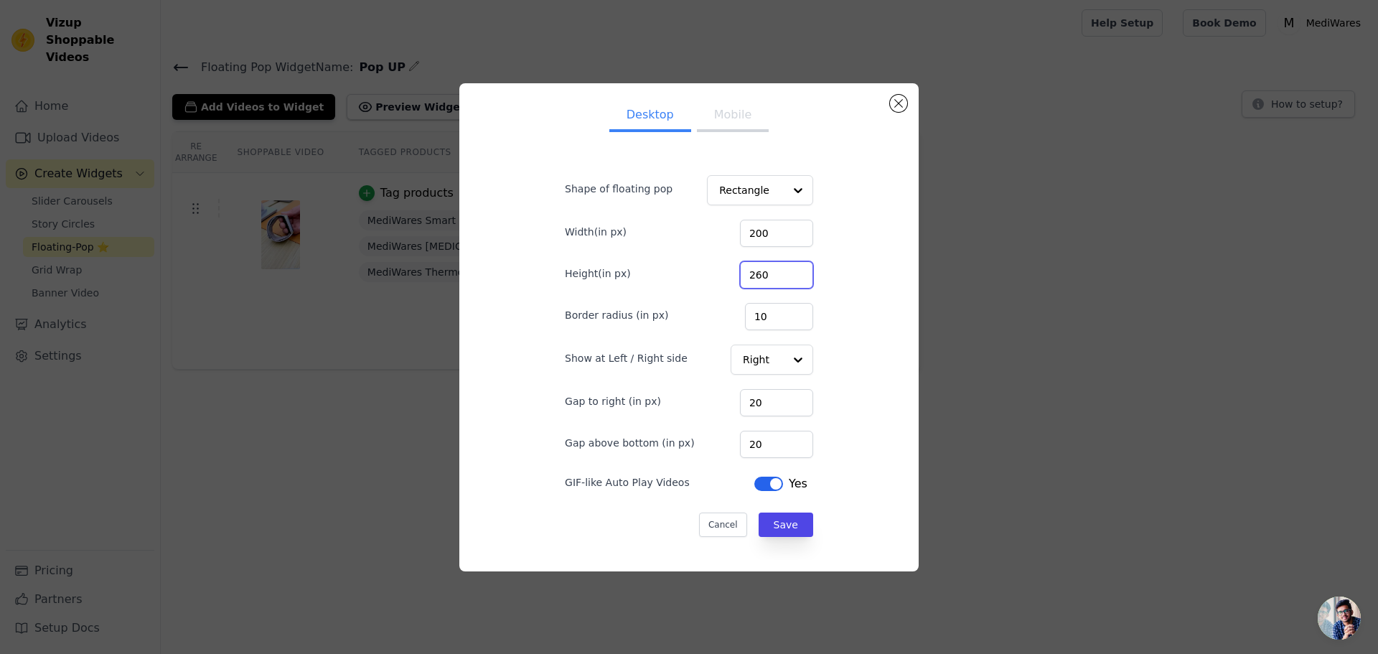
click at [742, 278] on input "260" at bounding box center [776, 274] width 73 height 27
type input "320"
click at [762, 526] on button "Save" at bounding box center [786, 525] width 55 height 24
